Goal: Task Accomplishment & Management: Use online tool/utility

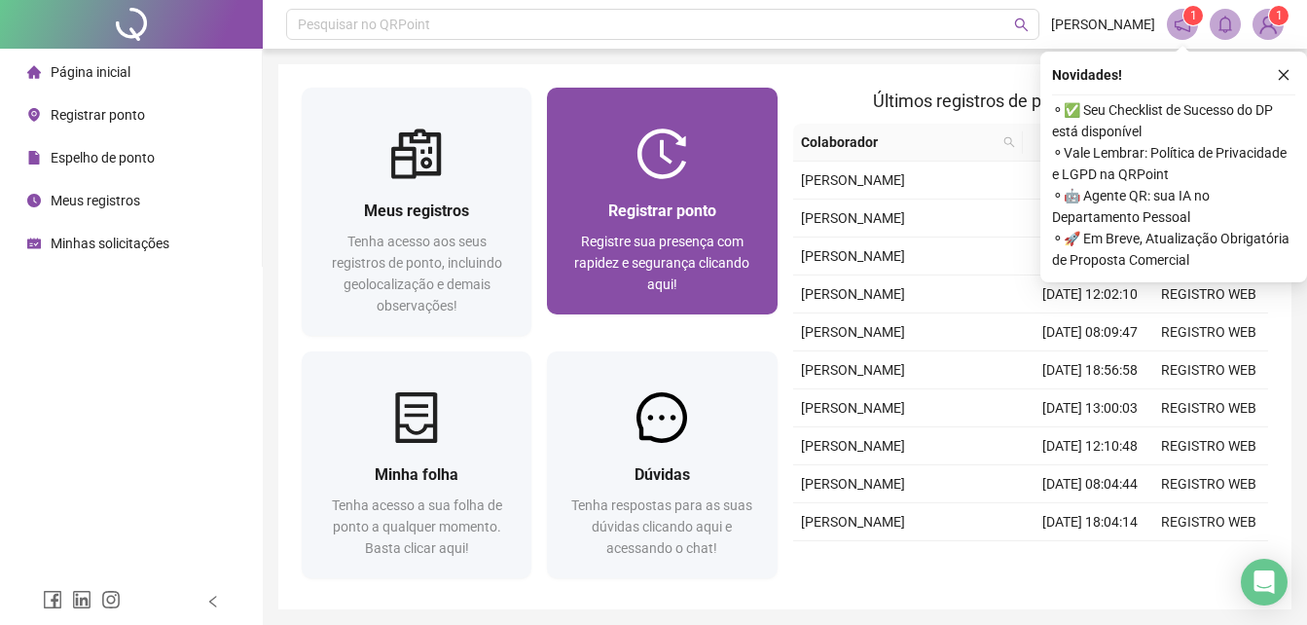
click at [744, 169] on div at bounding box center [662, 153] width 230 height 51
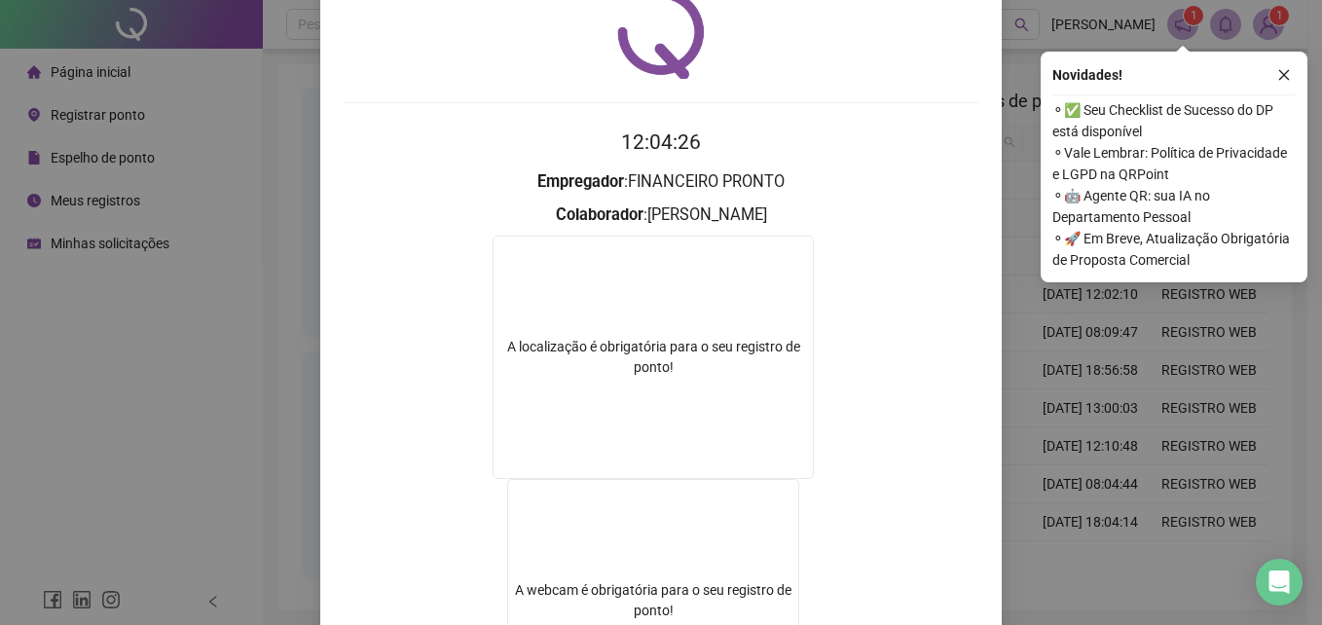
scroll to position [195, 0]
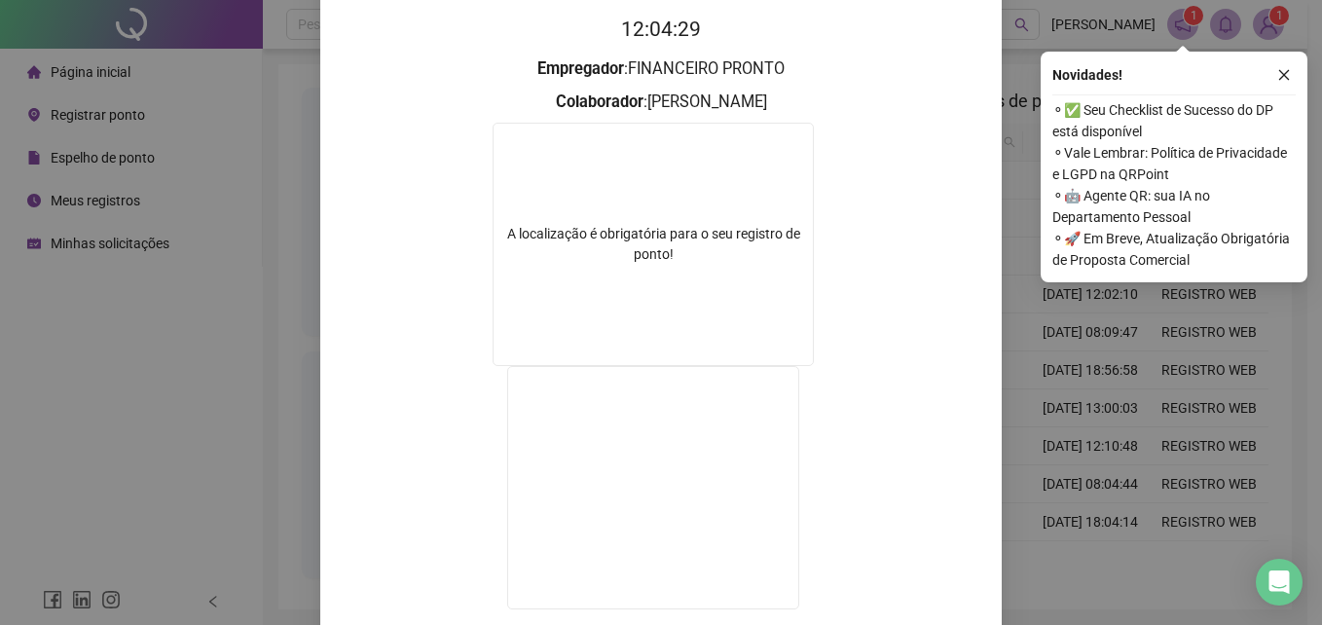
drag, startPoint x: 1038, startPoint y: 378, endPoint x: 703, endPoint y: 208, distance: 375.3
click at [1036, 377] on div "Registro de ponto web 12:04:29 Empregador : FINANCEIRO PRONTO Colaborador : GIS…" at bounding box center [661, 312] width 1322 height 625
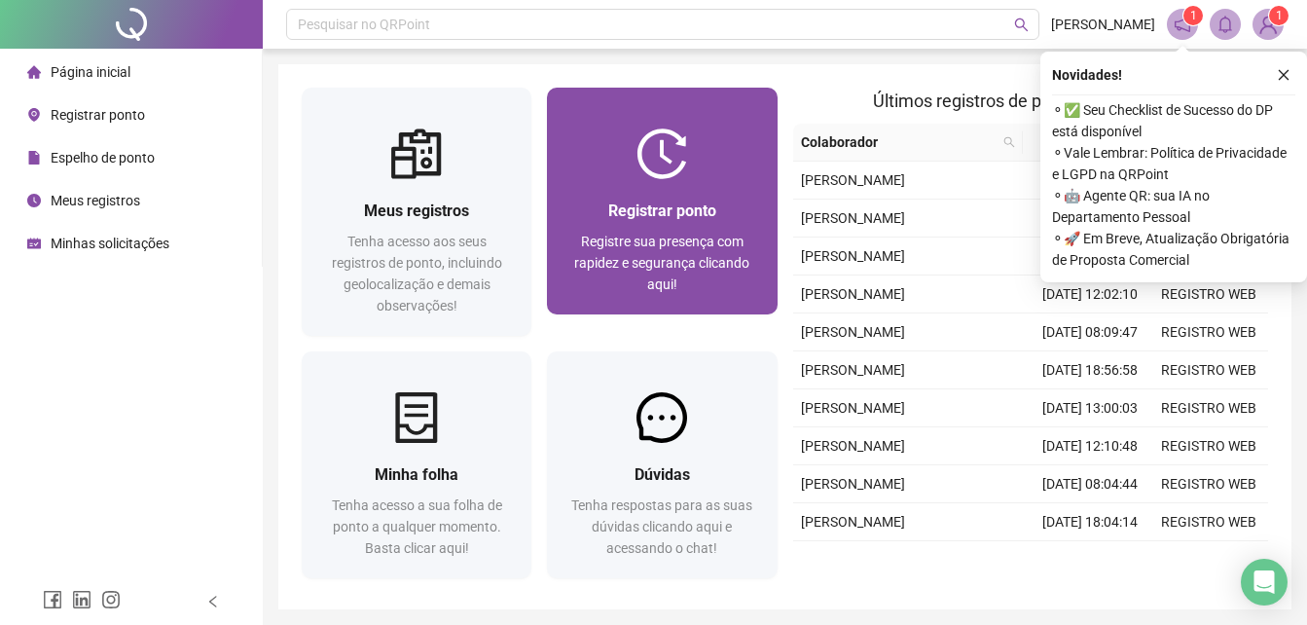
click at [703, 208] on span "Registrar ponto" at bounding box center [662, 211] width 108 height 18
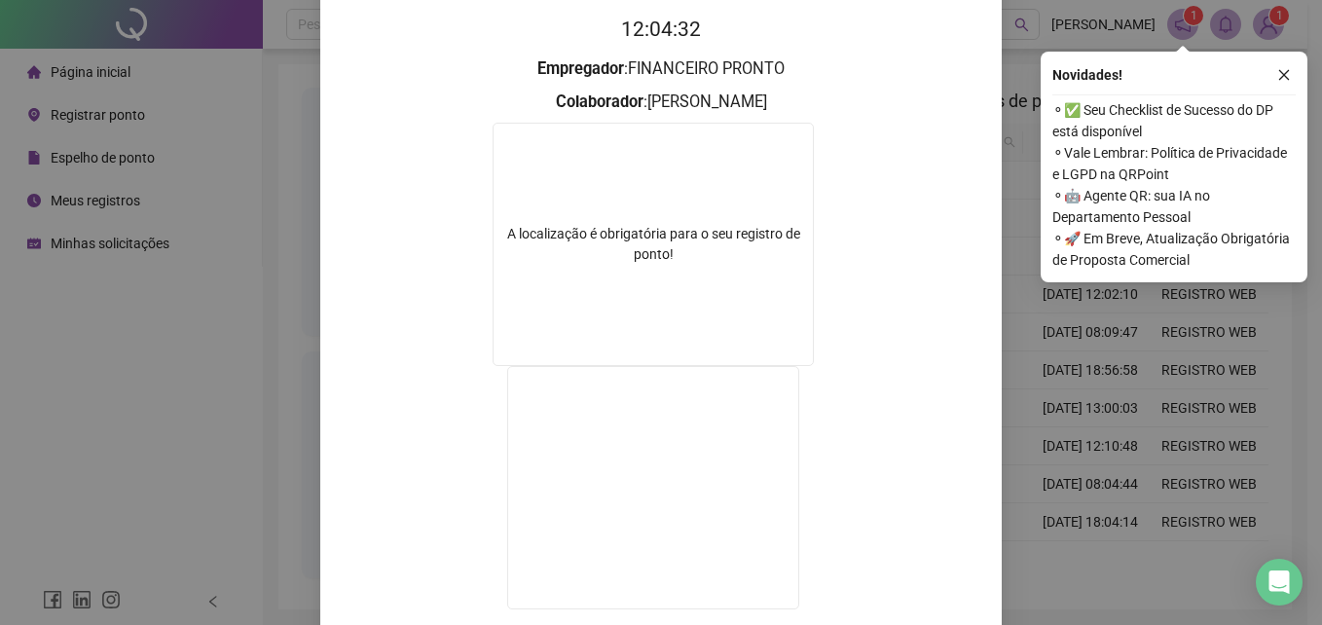
scroll to position [292, 0]
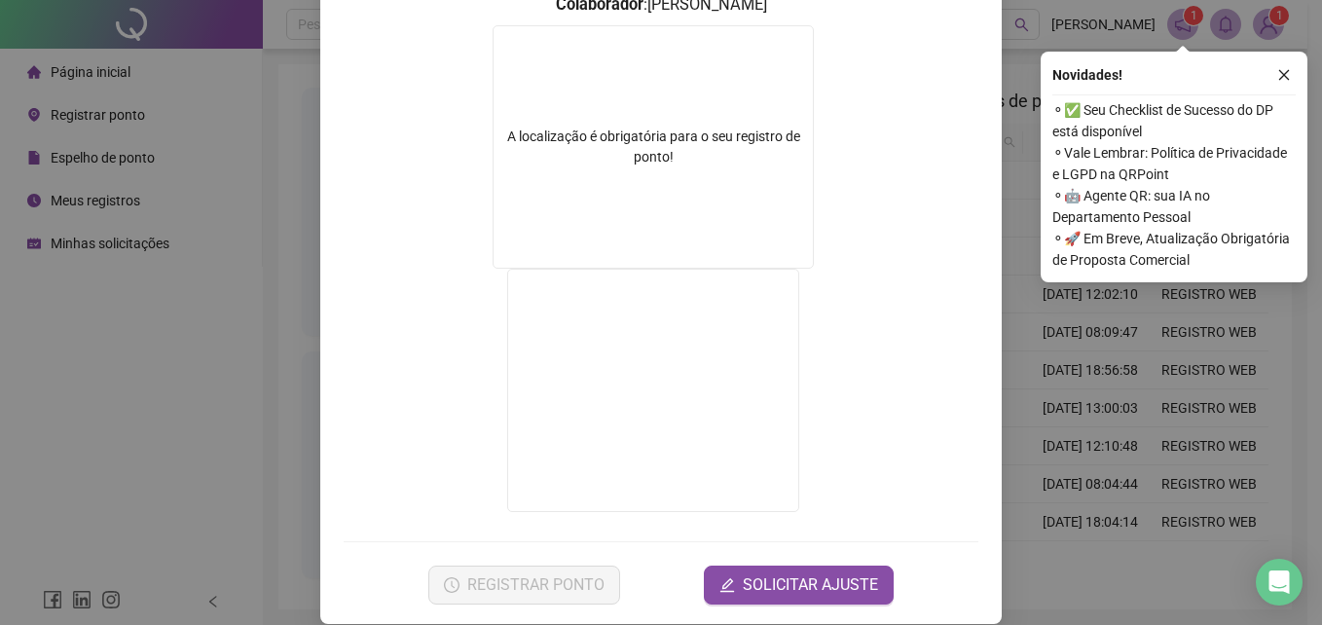
click at [1052, 443] on div "Registro de ponto web 12:04:41 Empregador : FINANCEIRO PRONTO Colaborador : GIS…" at bounding box center [661, 312] width 1322 height 625
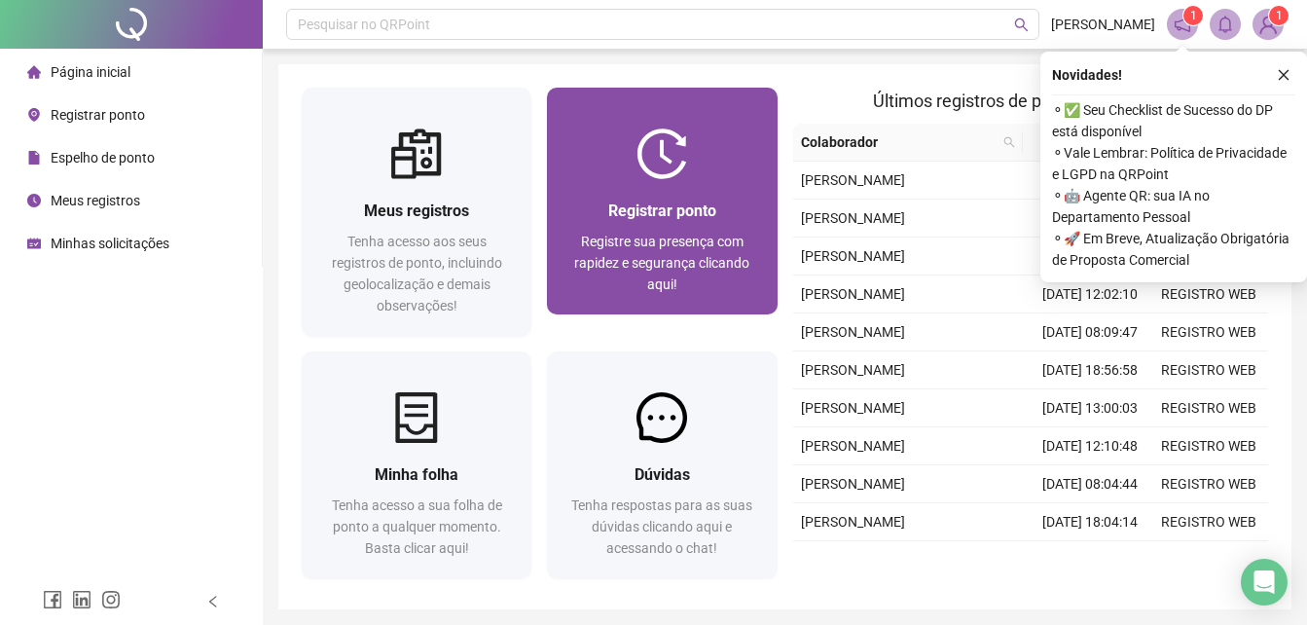
click at [662, 250] on div "Registre sua presença com rapidez e segurança clicando aqui!" at bounding box center [661, 263] width 183 height 64
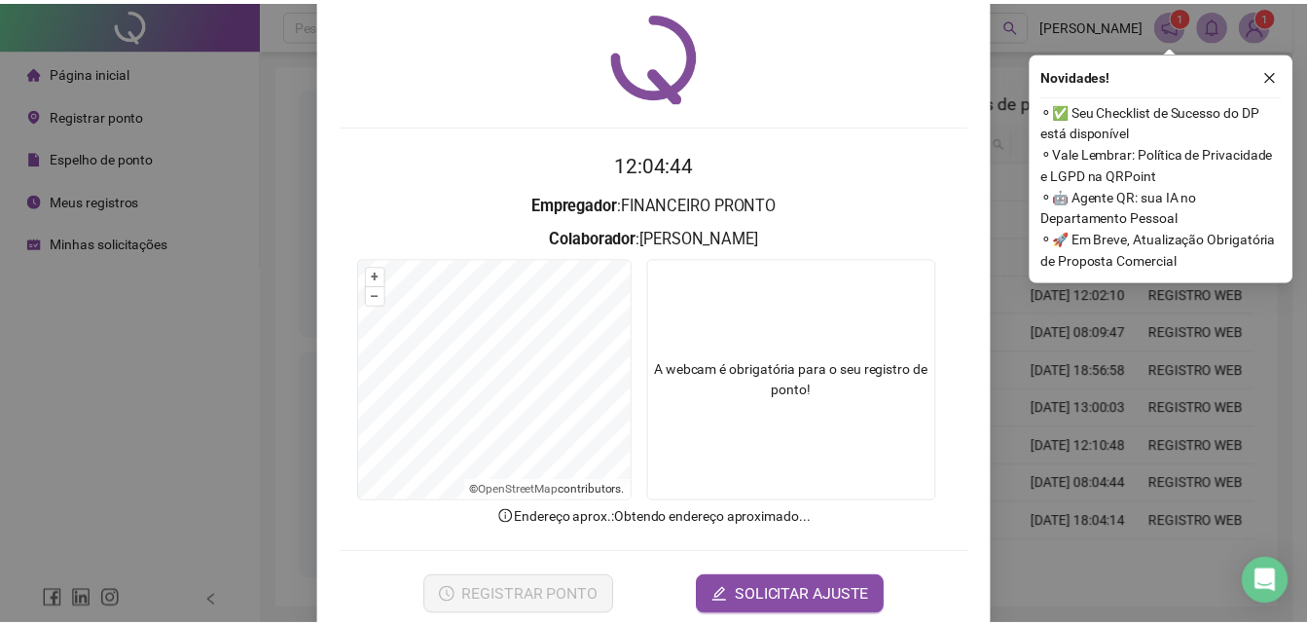
scroll to position [92, 0]
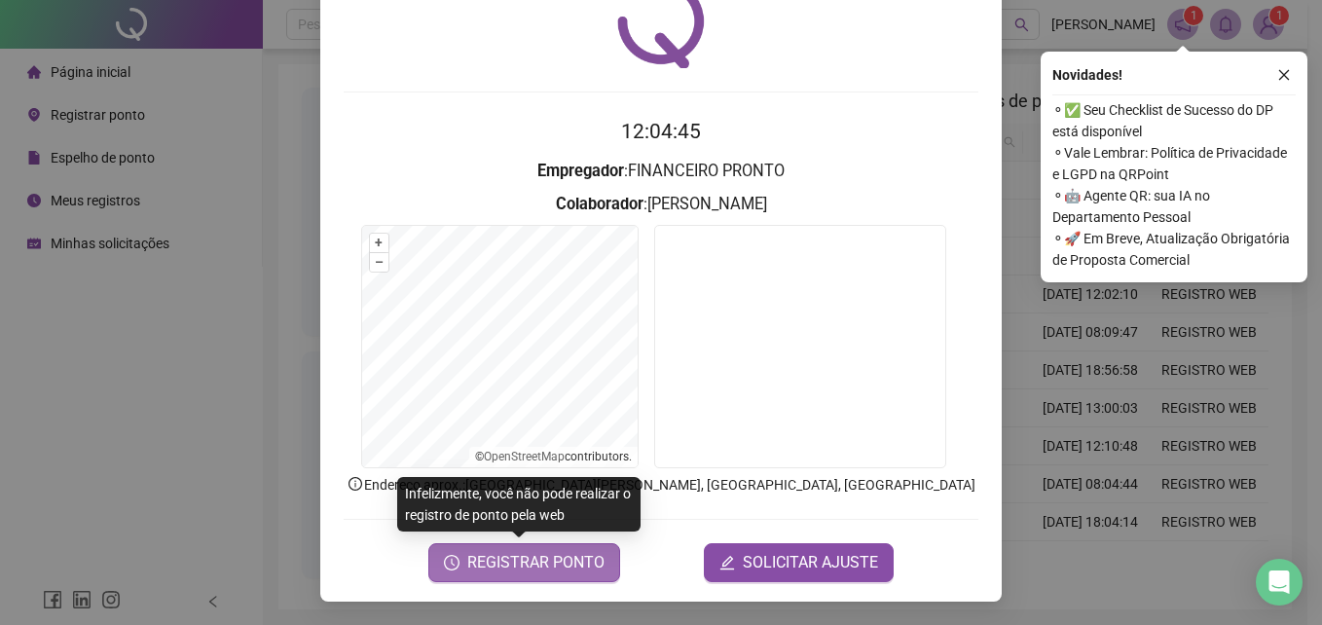
click at [573, 570] on span "REGISTRAR PONTO" at bounding box center [535, 562] width 137 height 23
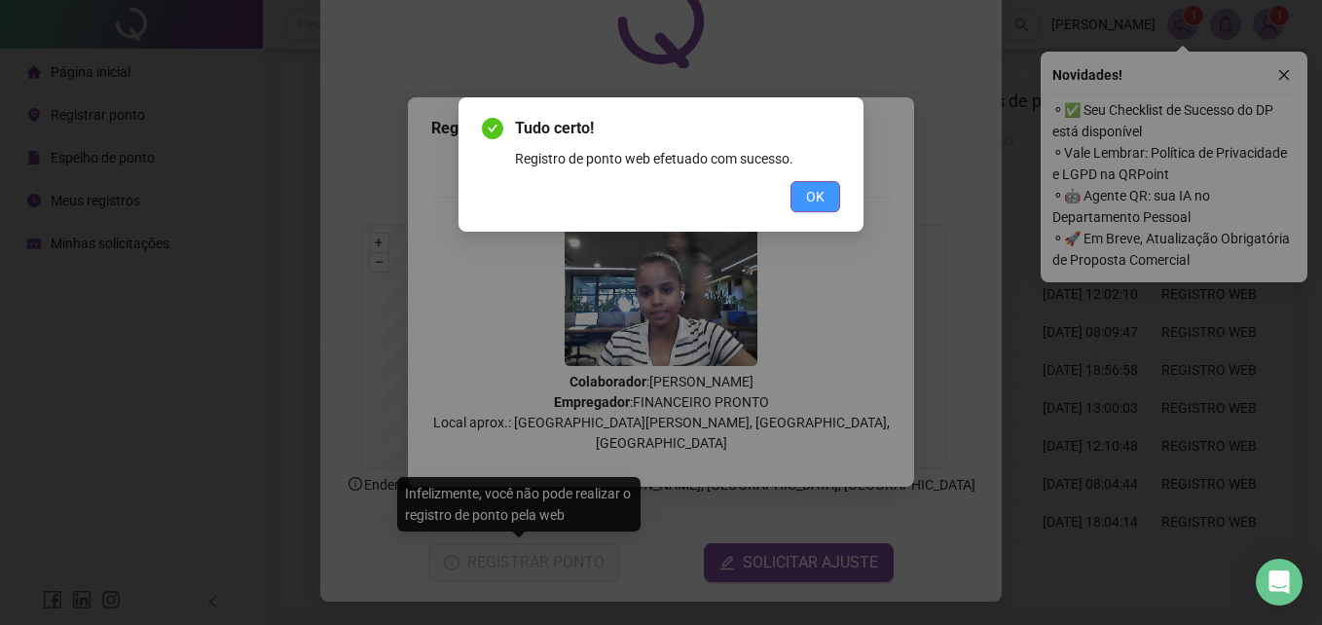
click at [811, 196] on span "OK" at bounding box center [815, 196] width 18 height 21
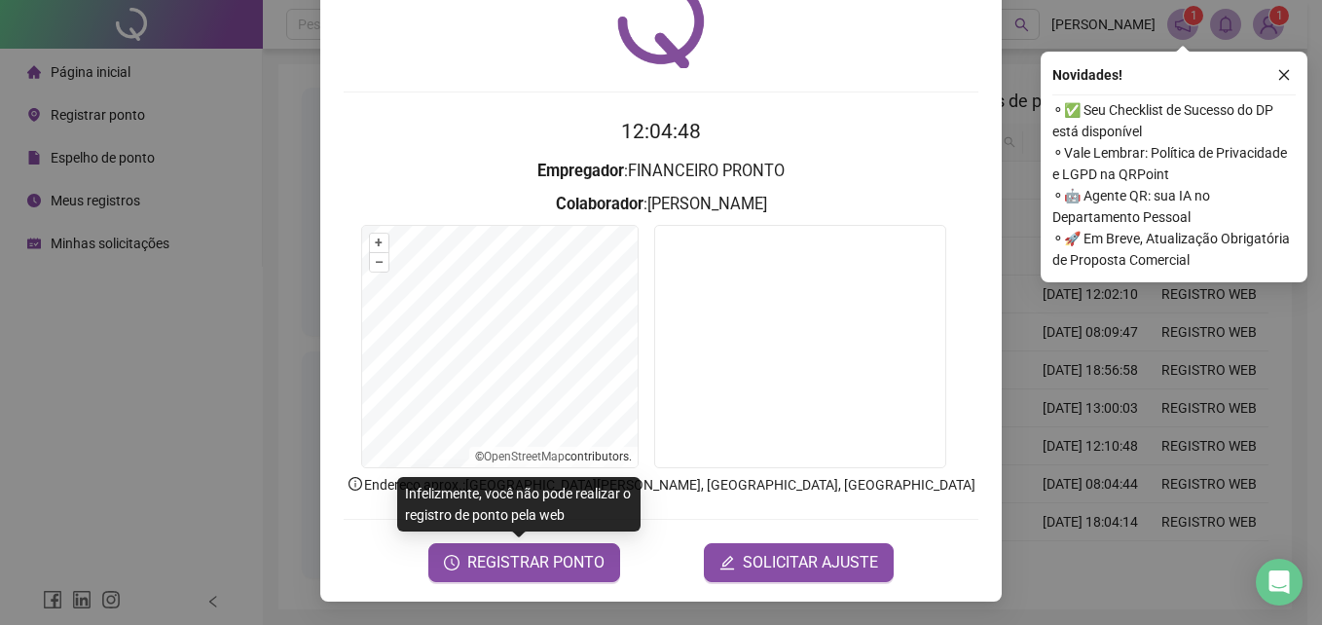
drag, startPoint x: 1290, startPoint y: 69, endPoint x: 1277, endPoint y: 76, distance: 14.4
click at [1288, 70] on icon "close" at bounding box center [1284, 75] width 14 height 14
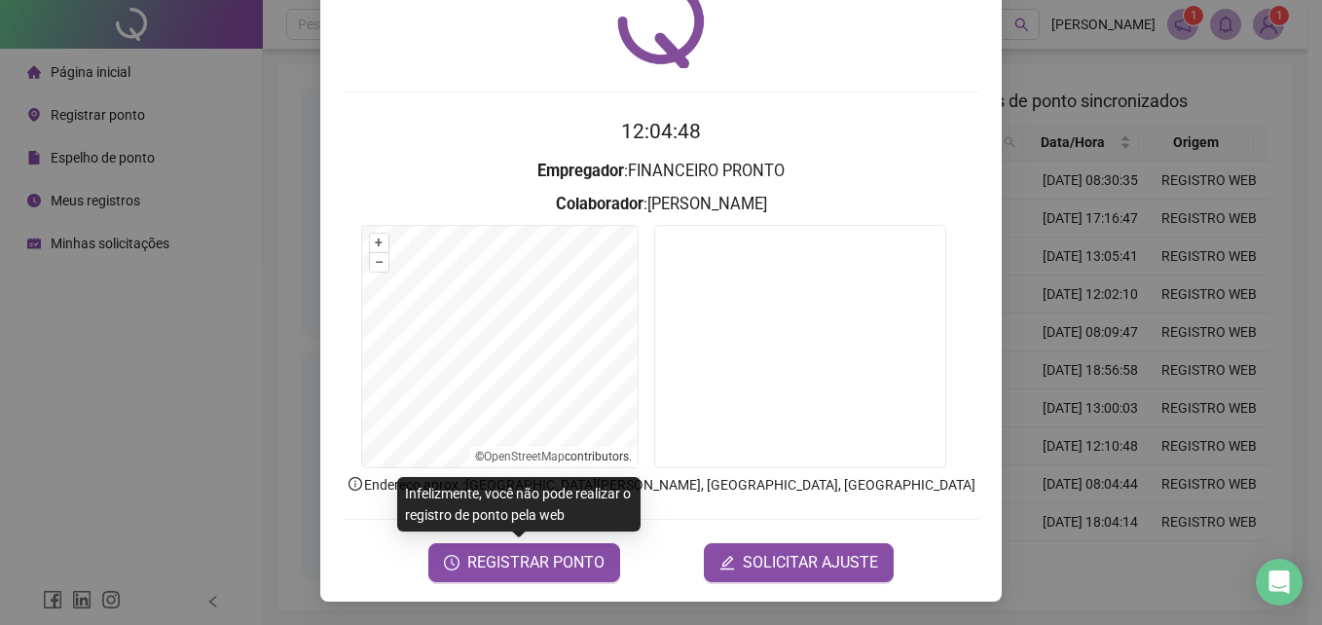
drag, startPoint x: 1123, startPoint y: 79, endPoint x: 1099, endPoint y: 87, distance: 25.6
click at [1122, 79] on div "Registro de ponto web 12:04:48 Empregador : FINANCEIRO PRONTO Colaborador : GIS…" at bounding box center [661, 312] width 1322 height 625
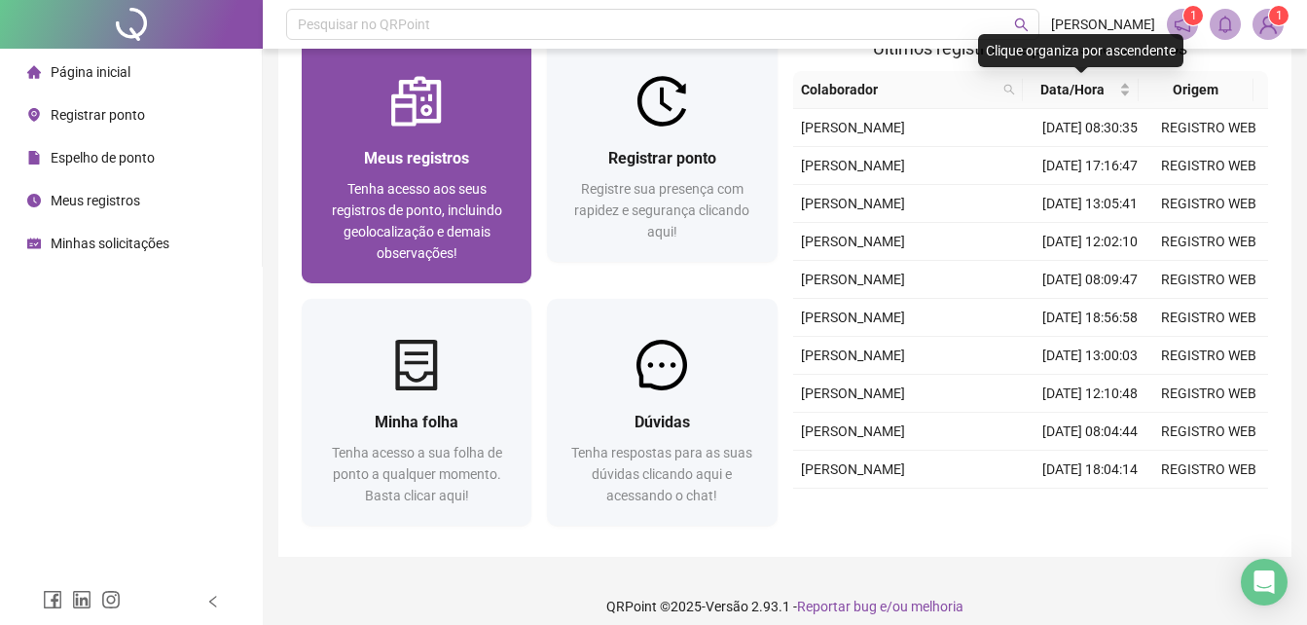
scroll to position [68, 0]
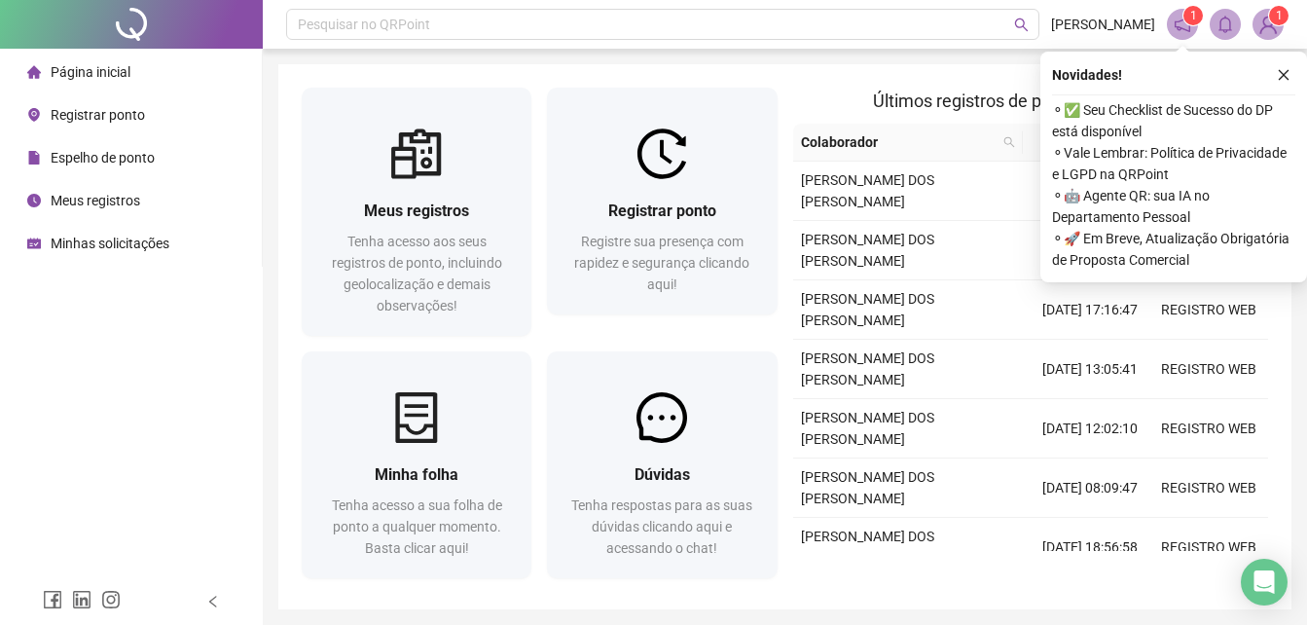
click at [1282, 23] on span "1" at bounding box center [1279, 15] width 7 height 19
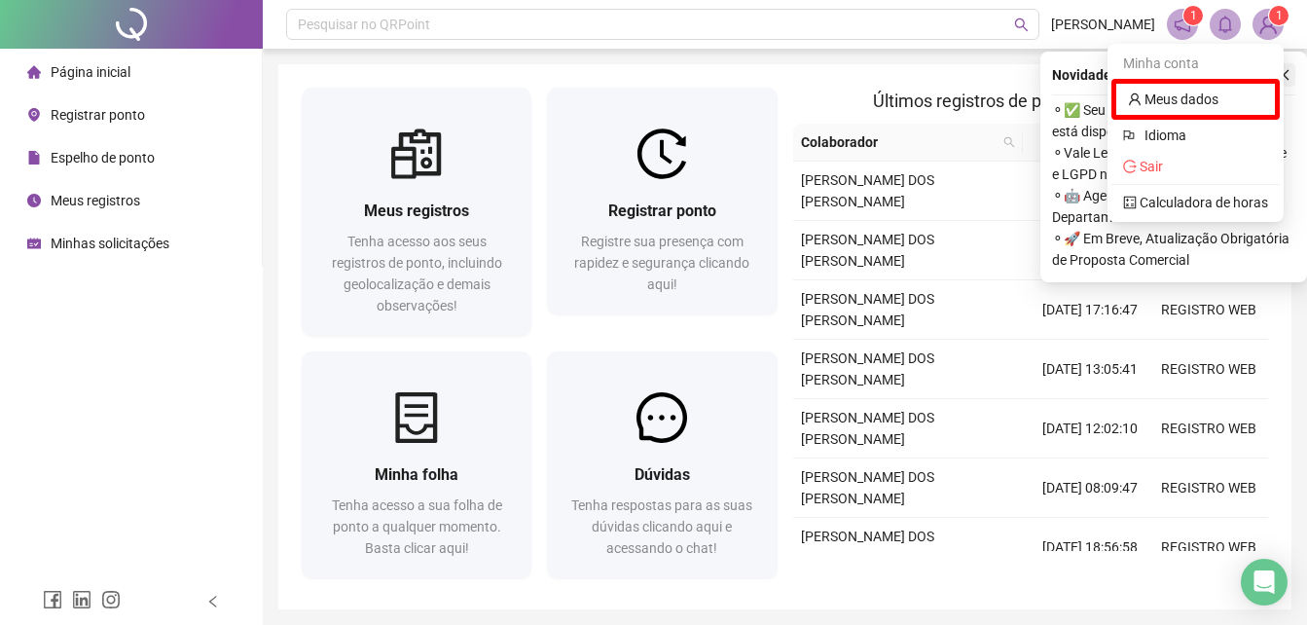
click at [1281, 77] on ul "Minha conta Meus dados Idioma Sair Calculadora de horas" at bounding box center [1196, 133] width 176 height 178
click at [1285, 80] on icon "close" at bounding box center [1284, 75] width 14 height 14
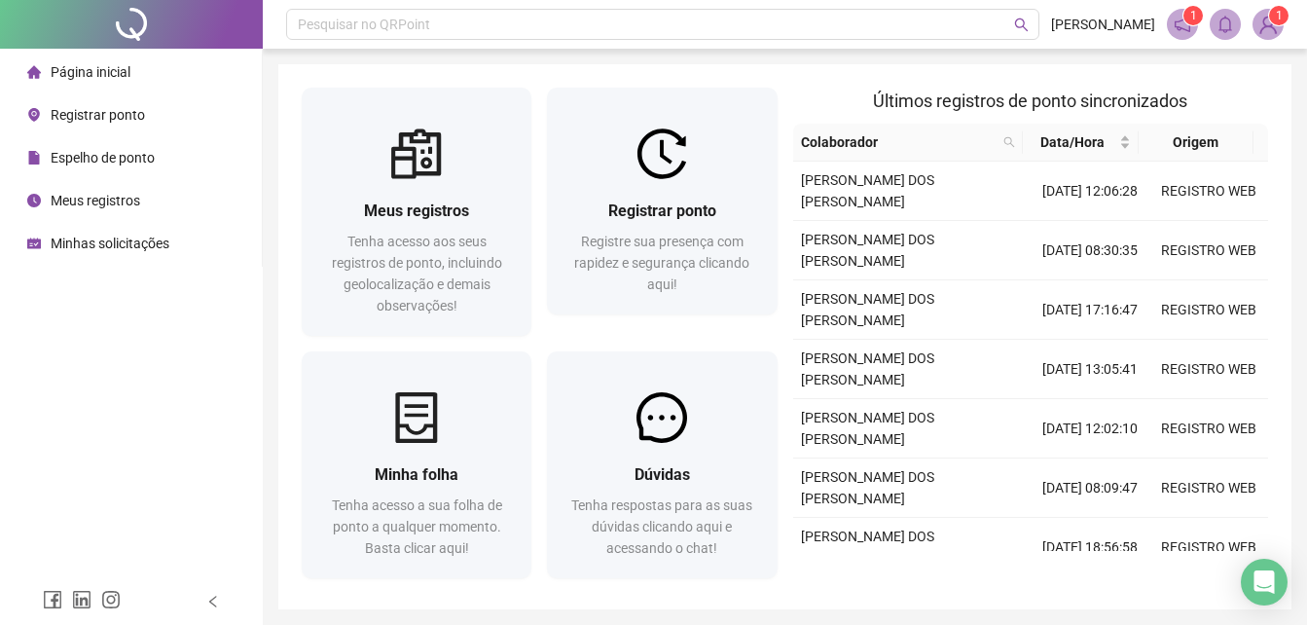
click at [1274, 18] on sup "1" at bounding box center [1278, 15] width 19 height 19
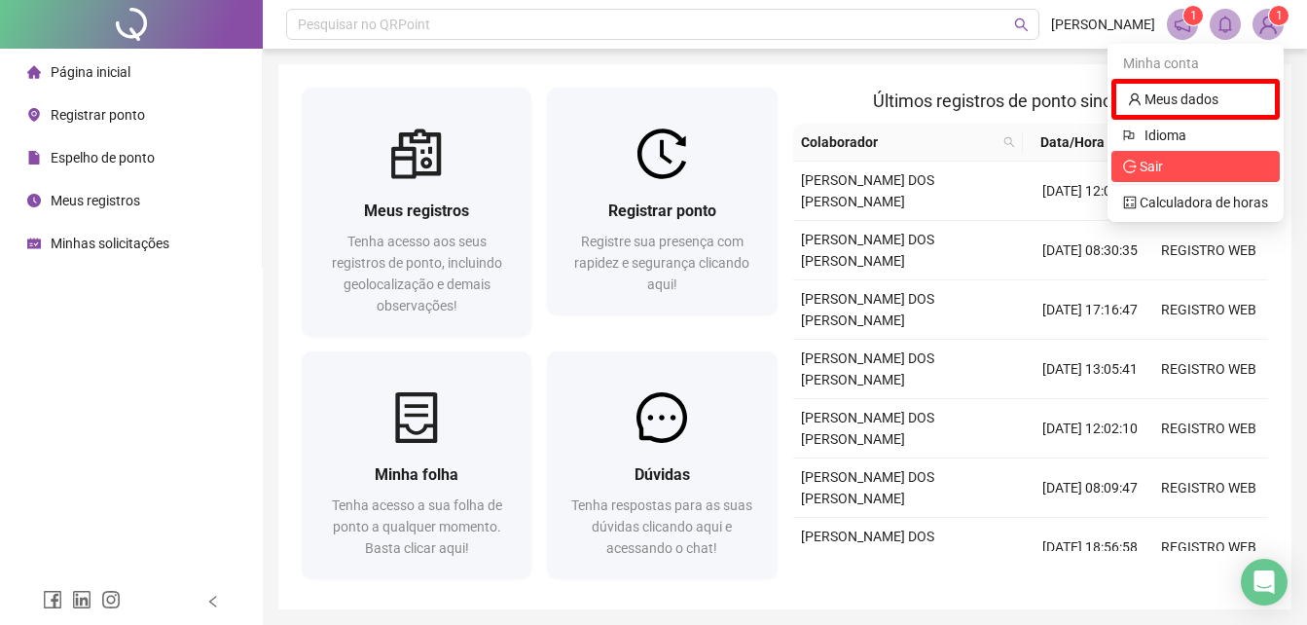
click at [1192, 172] on span "Sair" at bounding box center [1195, 166] width 145 height 21
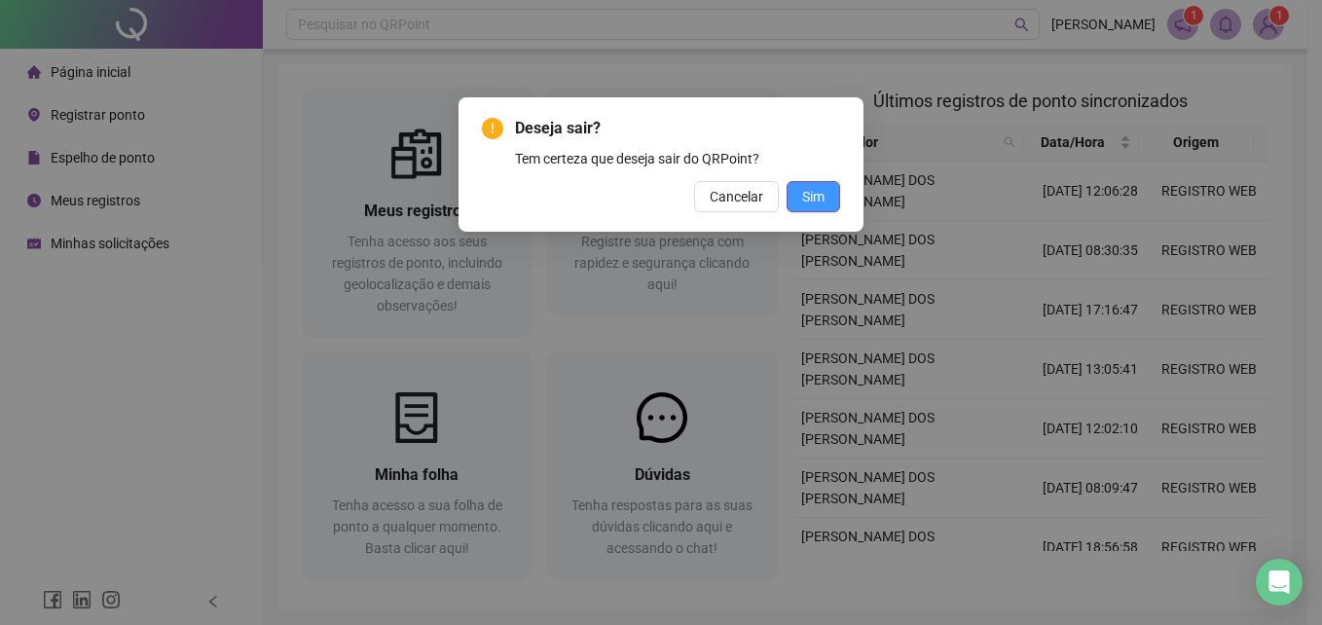
click at [822, 197] on span "Sim" at bounding box center [813, 196] width 22 height 21
